Goal: Information Seeking & Learning: Find contact information

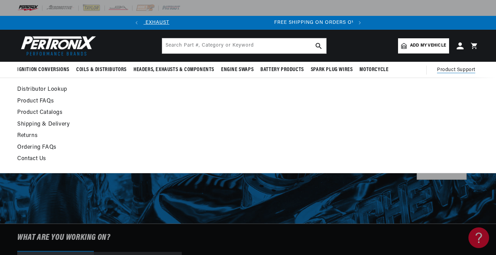
scroll to position [0, 209]
click at [448, 66] on summary "Product Support" at bounding box center [458, 70] width 42 height 17
click at [450, 71] on span "Product Support" at bounding box center [456, 70] width 38 height 8
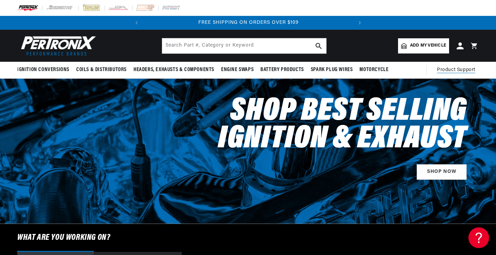
click at [447, 69] on span "Product Support" at bounding box center [456, 70] width 38 height 8
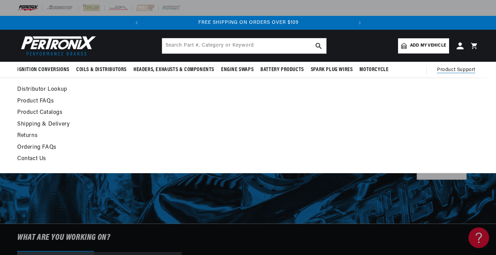
click at [32, 158] on link "Contact Us" at bounding box center [185, 159] width 336 height 10
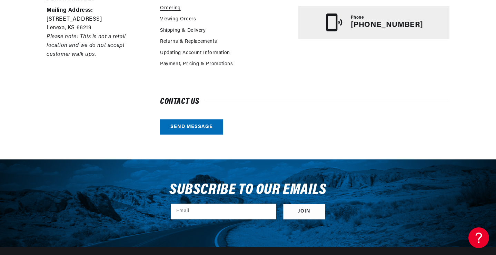
scroll to position [0, 209]
